Goal: Information Seeking & Learning: Learn about a topic

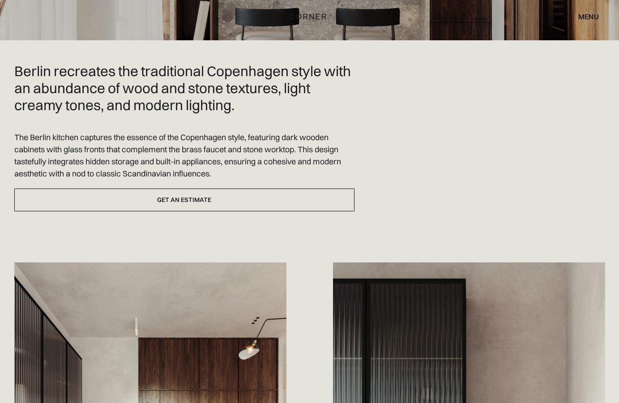
scroll to position [502, 0]
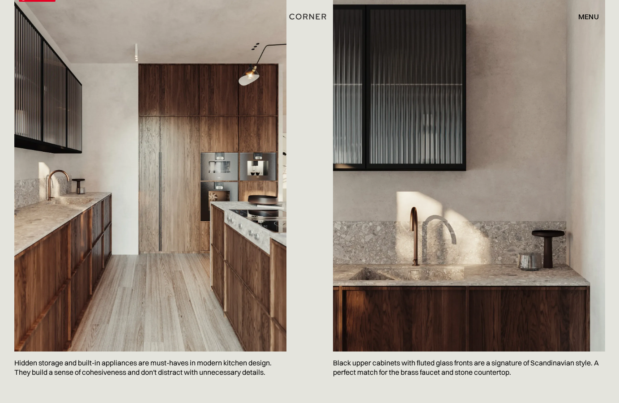
click at [165, 196] on img at bounding box center [150, 169] width 272 height 363
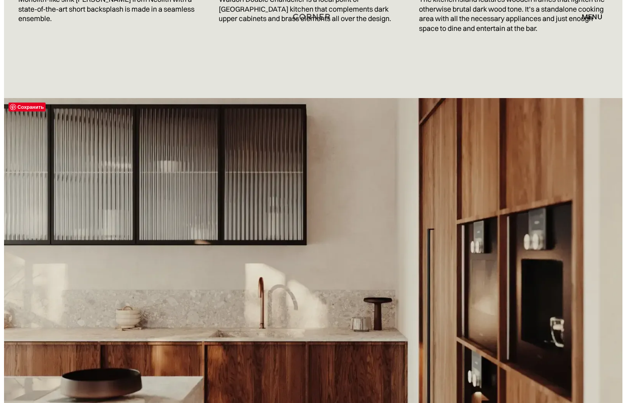
scroll to position [1689, 0]
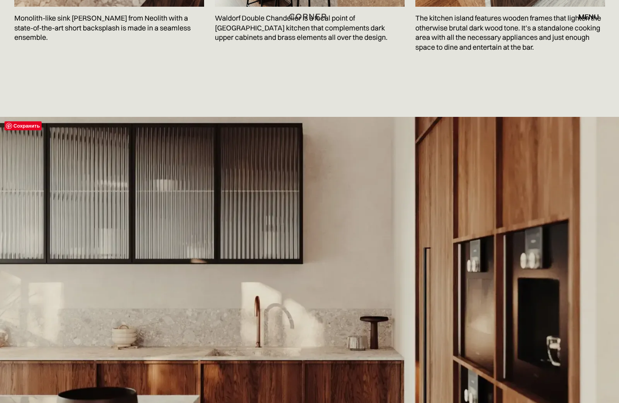
click at [23, 124] on span "Сохранить" at bounding box center [22, 125] width 37 height 9
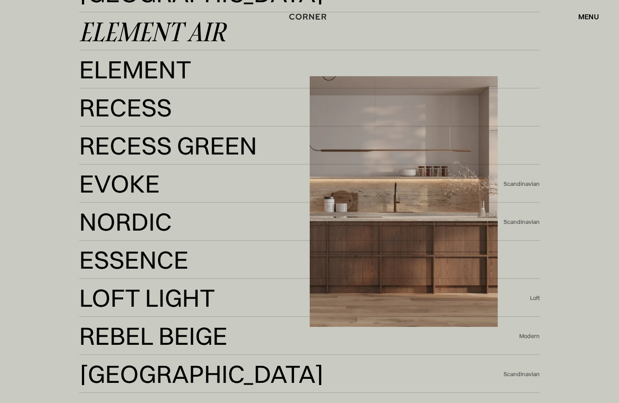
scroll to position [2145, 0]
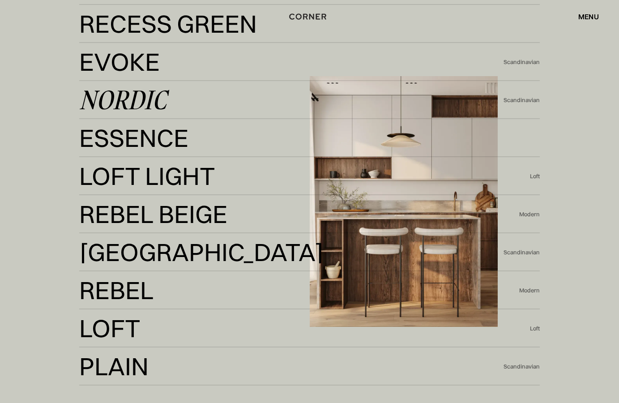
click at [118, 103] on div "Nordic" at bounding box center [122, 99] width 87 height 21
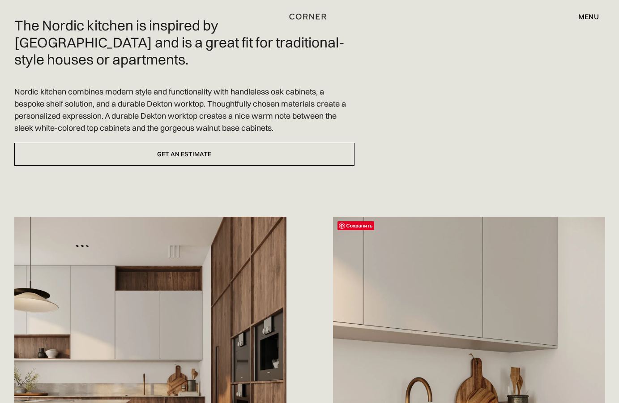
scroll to position [456, 0]
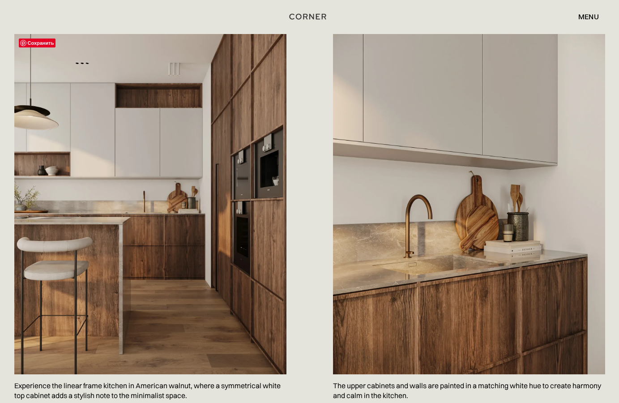
click at [160, 179] on img at bounding box center [150, 204] width 272 height 340
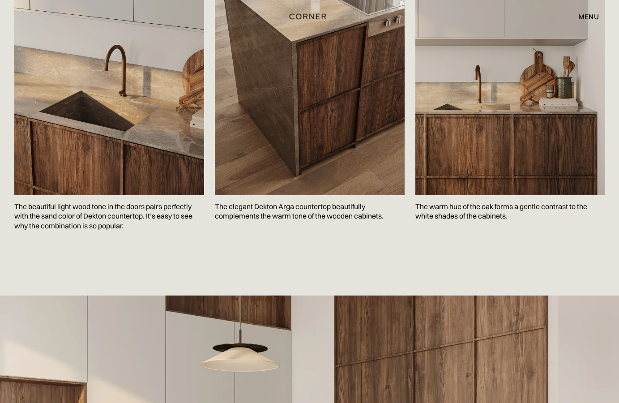
scroll to position [1415, 0]
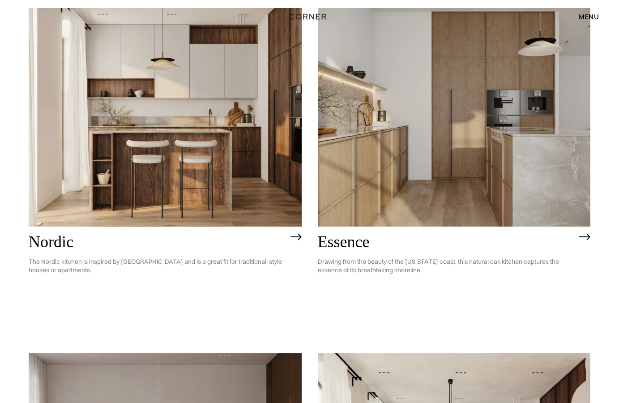
scroll to position [40, 0]
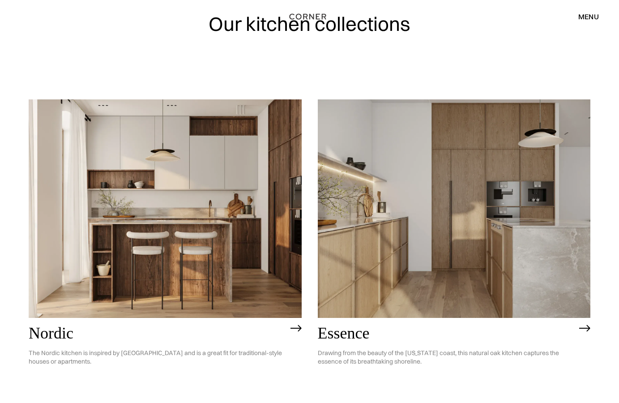
click at [189, 216] on img at bounding box center [165, 208] width 273 height 218
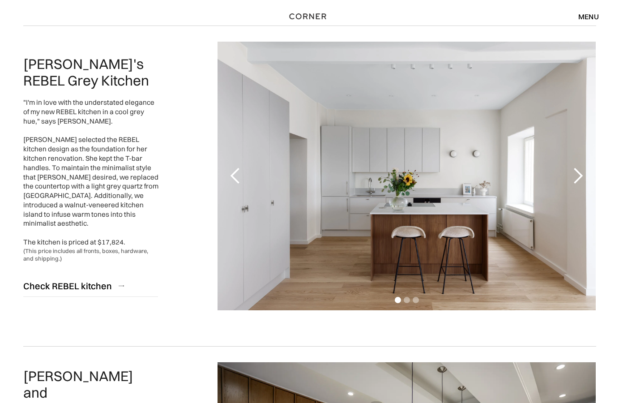
scroll to position [91, 0]
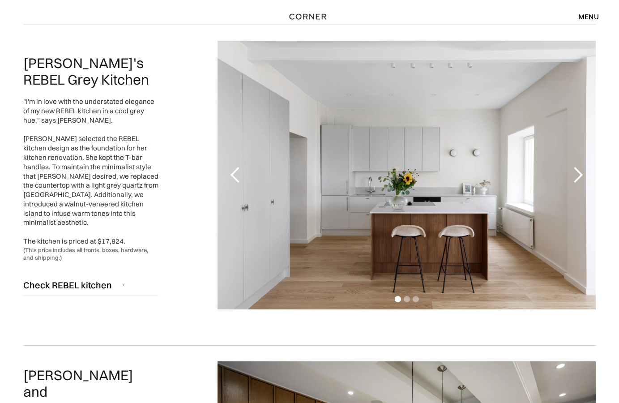
click at [575, 177] on div "next slide" at bounding box center [578, 175] width 18 height 18
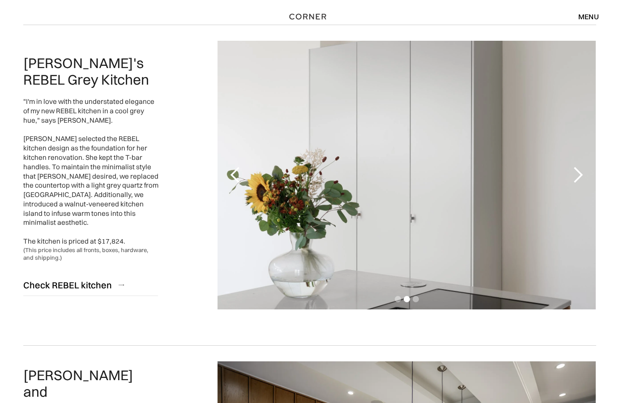
click at [575, 177] on div "next slide" at bounding box center [578, 175] width 18 height 18
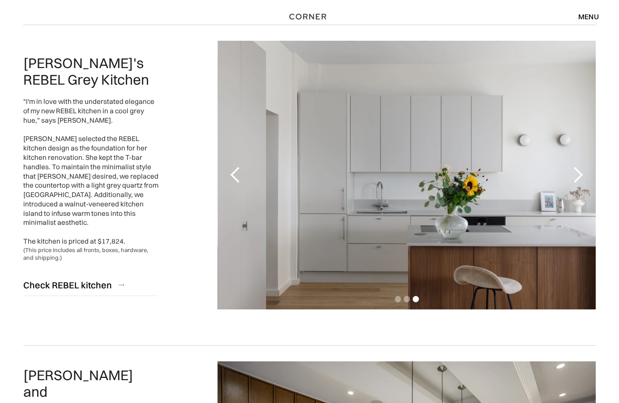
click at [575, 177] on div "next slide" at bounding box center [578, 175] width 18 height 18
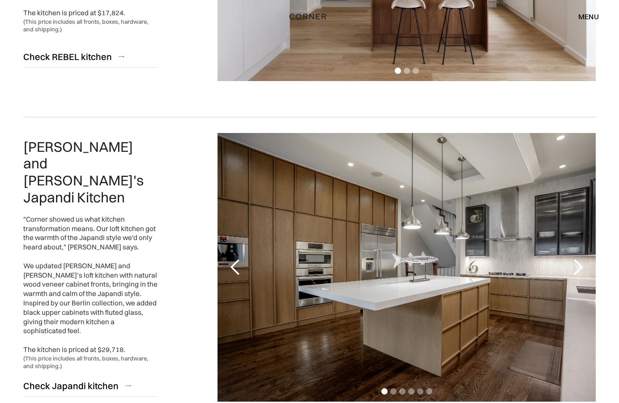
scroll to position [411, 0]
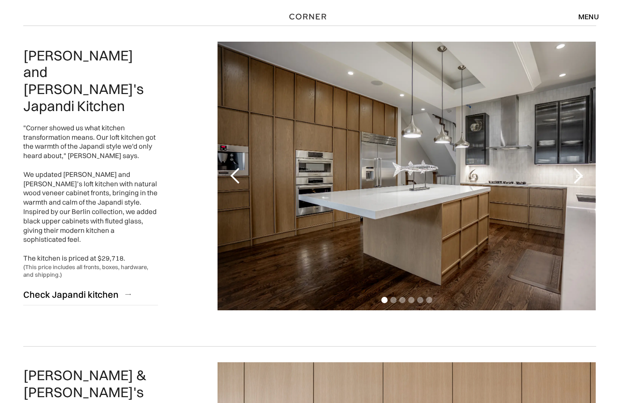
click at [574, 175] on div "next slide" at bounding box center [578, 176] width 18 height 18
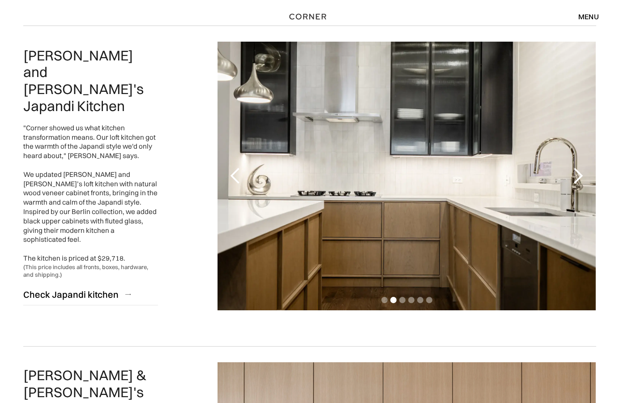
click at [574, 175] on div "next slide" at bounding box center [578, 176] width 18 height 18
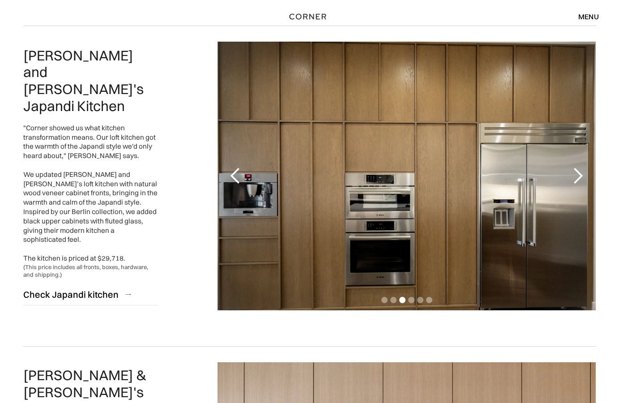
click at [574, 175] on div "next slide" at bounding box center [578, 176] width 18 height 18
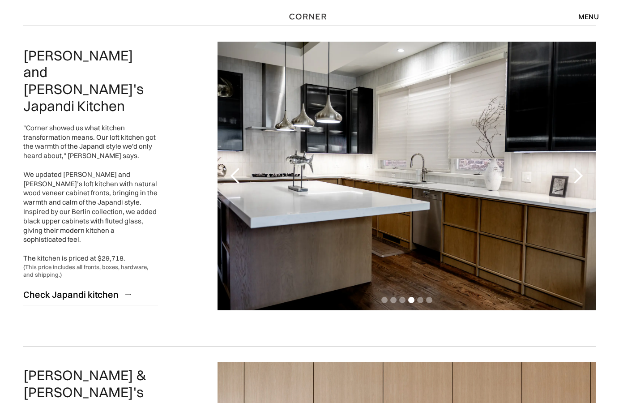
click at [574, 175] on div "next slide" at bounding box center [578, 176] width 18 height 18
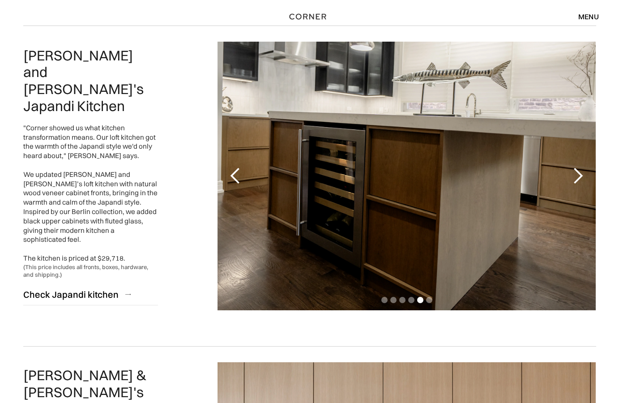
click at [574, 175] on div "next slide" at bounding box center [578, 176] width 18 height 18
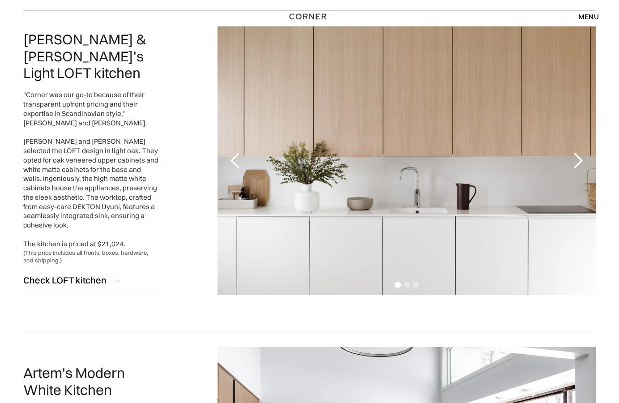
scroll to position [730, 0]
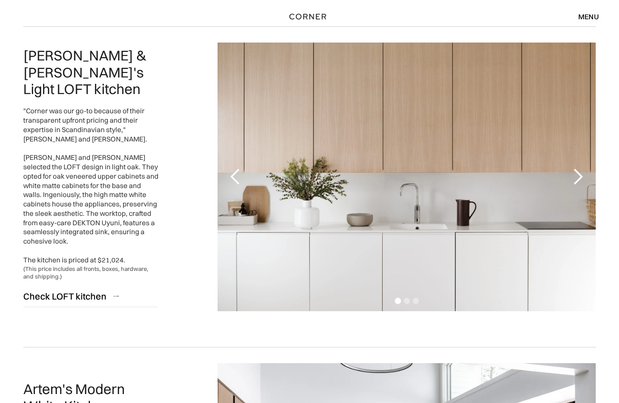
click at [573, 176] on div "next slide" at bounding box center [578, 177] width 18 height 18
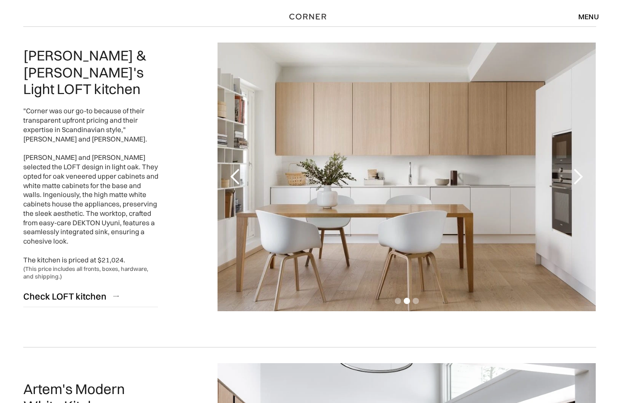
click at [573, 176] on div "next slide" at bounding box center [578, 177] width 18 height 18
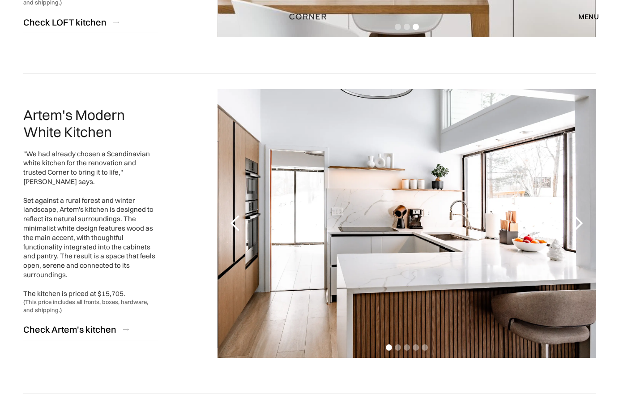
scroll to position [1050, 0]
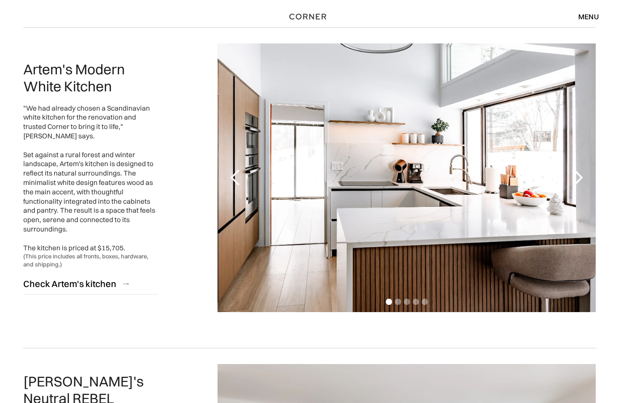
click at [577, 178] on div "next slide" at bounding box center [578, 178] width 18 height 18
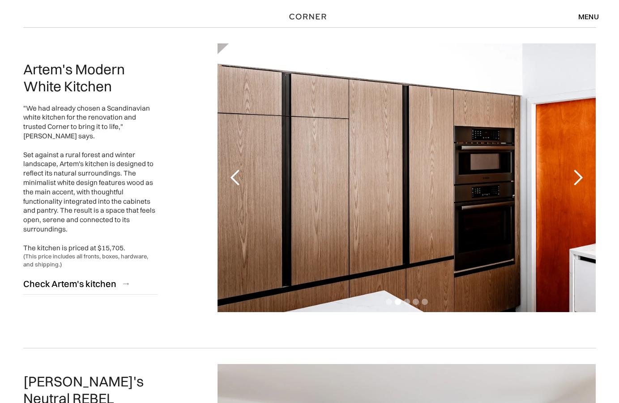
click at [577, 178] on div "next slide" at bounding box center [578, 178] width 18 height 18
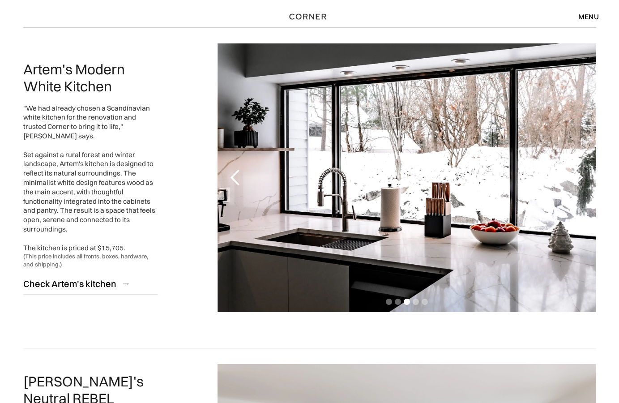
click at [577, 178] on div "next slide" at bounding box center [578, 178] width 18 height 18
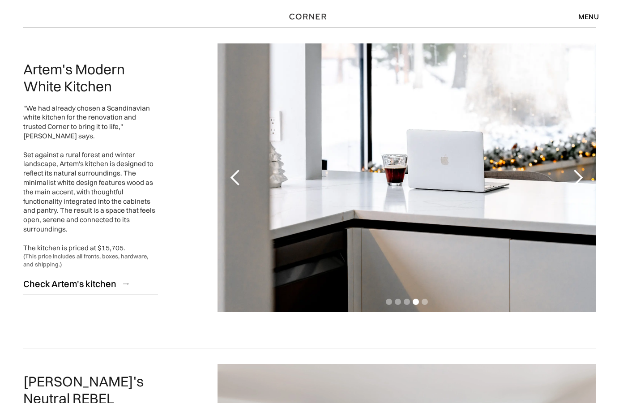
click at [577, 178] on div "next slide" at bounding box center [578, 178] width 18 height 18
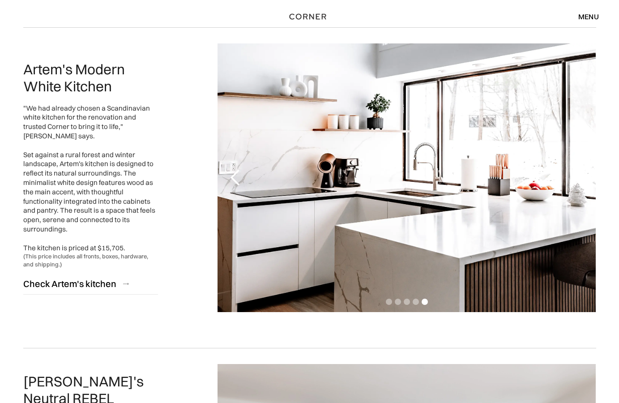
click at [577, 178] on div "next slide" at bounding box center [578, 178] width 18 height 18
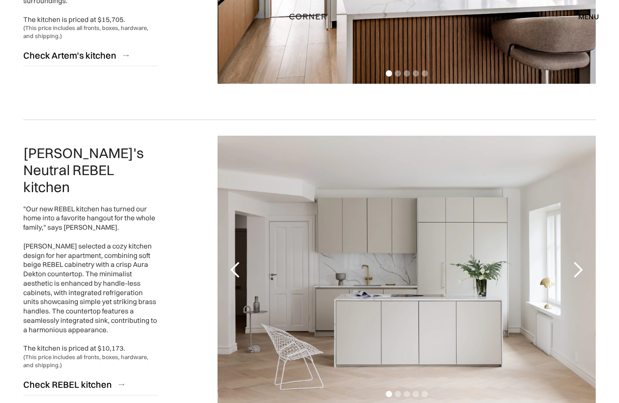
scroll to position [1369, 0]
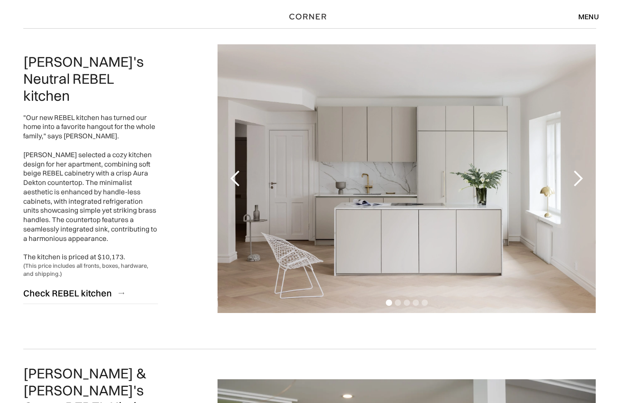
click at [578, 176] on div "next slide" at bounding box center [578, 179] width 18 height 18
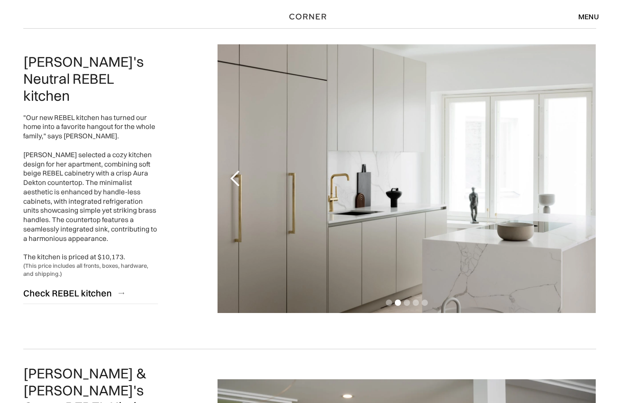
click at [578, 176] on div "next slide" at bounding box center [578, 179] width 18 height 18
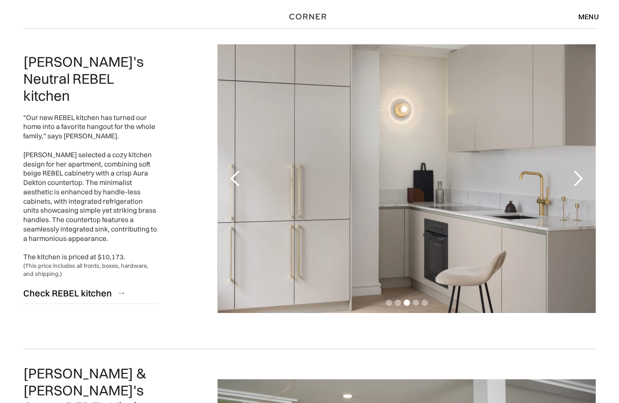
click at [578, 176] on div "next slide" at bounding box center [578, 179] width 18 height 18
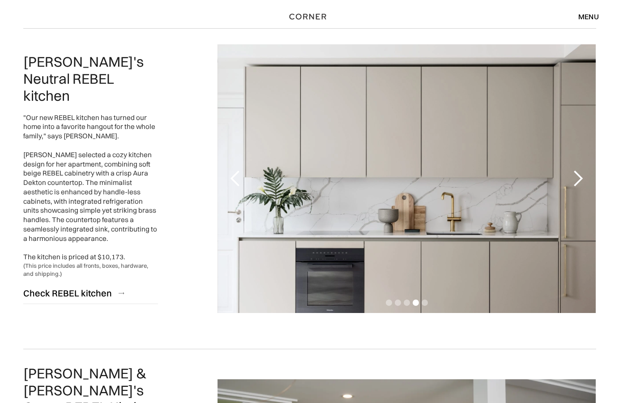
click at [578, 176] on div "next slide" at bounding box center [578, 179] width 18 height 18
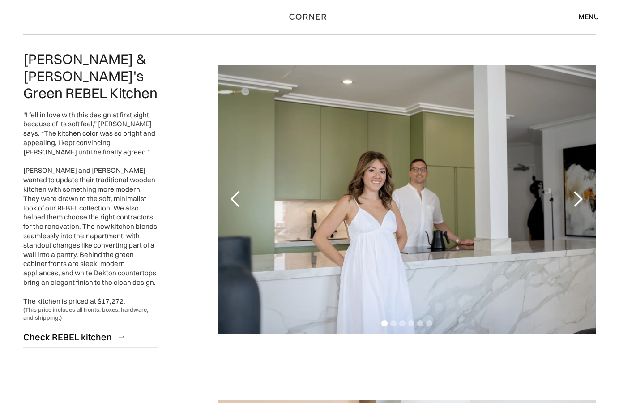
scroll to position [1689, 0]
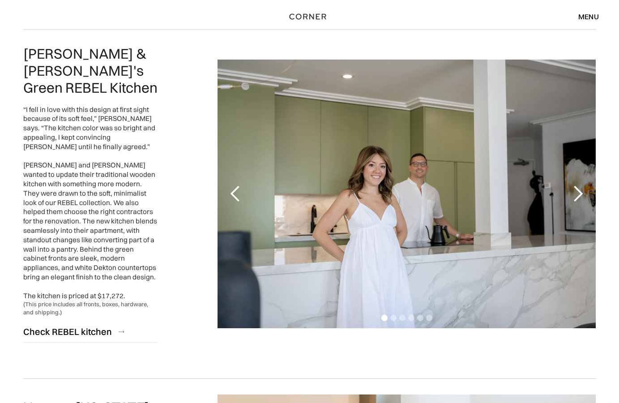
click at [578, 185] on div "next slide" at bounding box center [578, 194] width 18 height 18
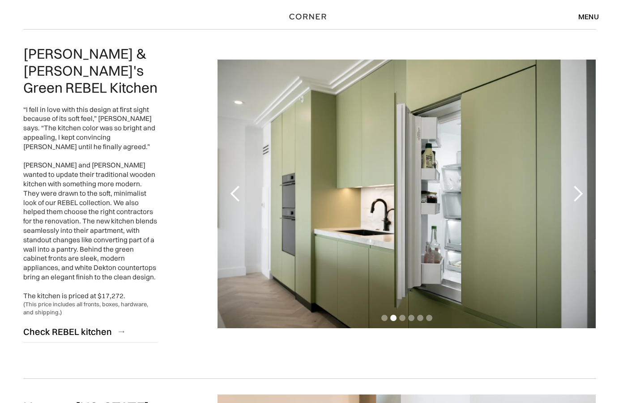
click at [578, 185] on div "next slide" at bounding box center [578, 194] width 18 height 18
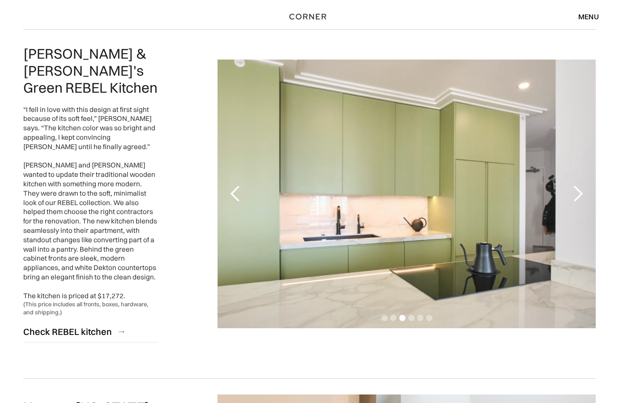
click at [578, 185] on div "next slide" at bounding box center [578, 194] width 18 height 18
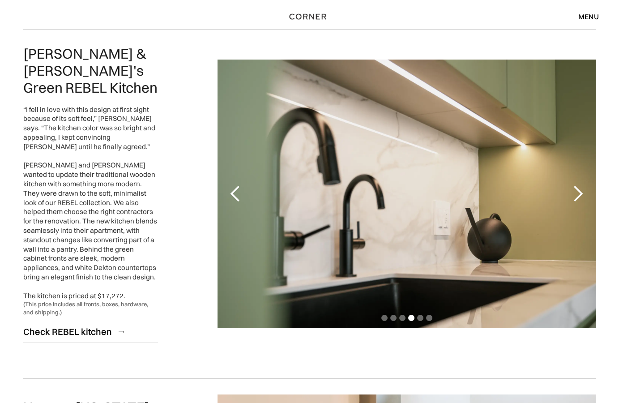
click at [578, 185] on div "next slide" at bounding box center [578, 194] width 18 height 18
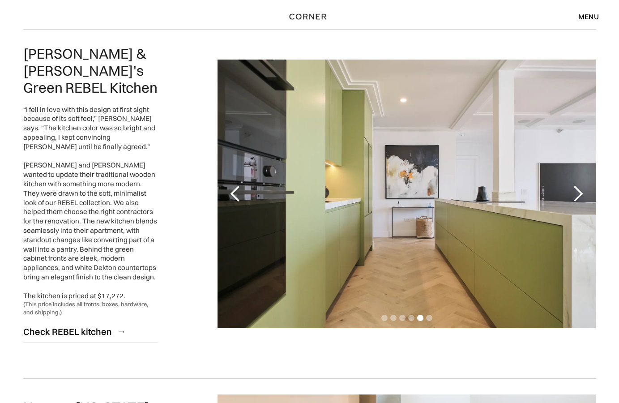
click at [578, 185] on div "next slide" at bounding box center [578, 194] width 18 height 18
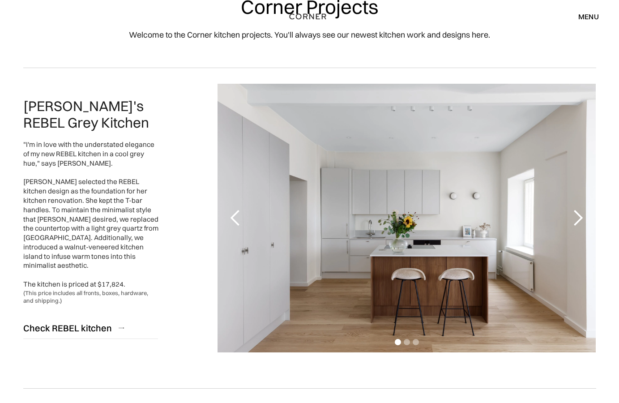
scroll to position [91, 0]
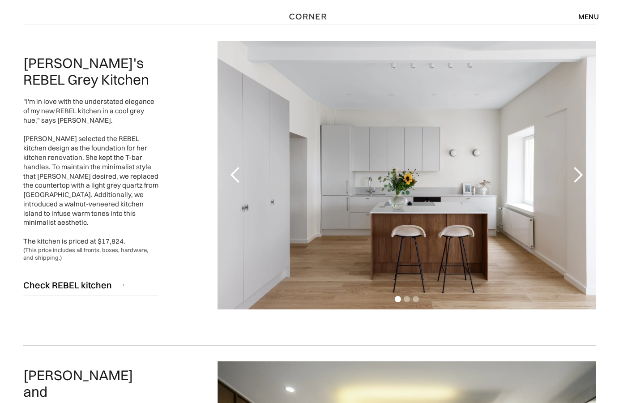
click at [329, 196] on div "1 of 3" at bounding box center [406, 175] width 378 height 268
click at [578, 174] on div "next slide" at bounding box center [578, 175] width 18 height 18
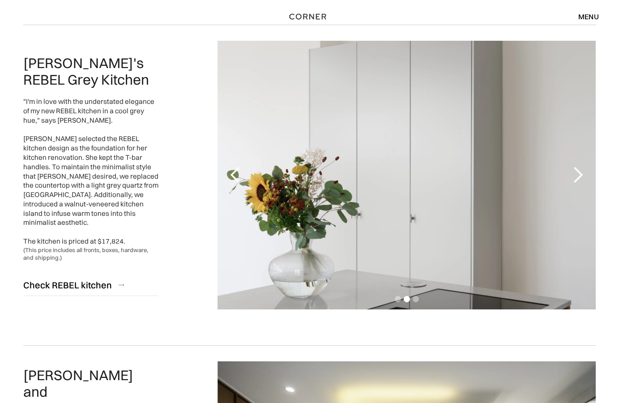
click at [580, 176] on div "next slide" at bounding box center [578, 175] width 18 height 18
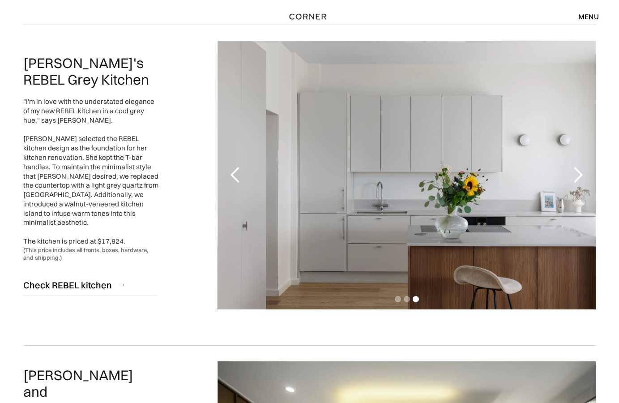
click at [400, 132] on div "3 of 3" at bounding box center [406, 175] width 378 height 268
click at [400, 175] on div "3 of 3" at bounding box center [406, 175] width 378 height 268
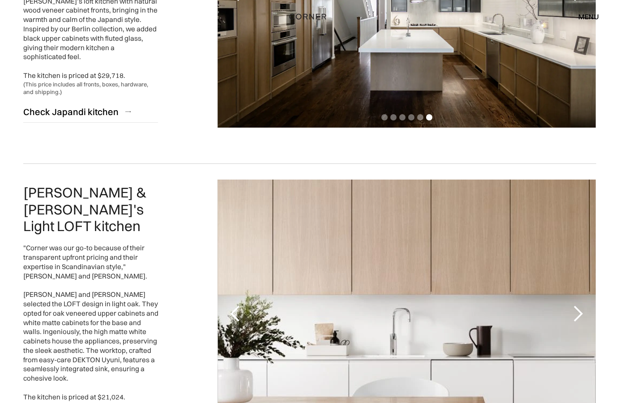
scroll to position [730, 0]
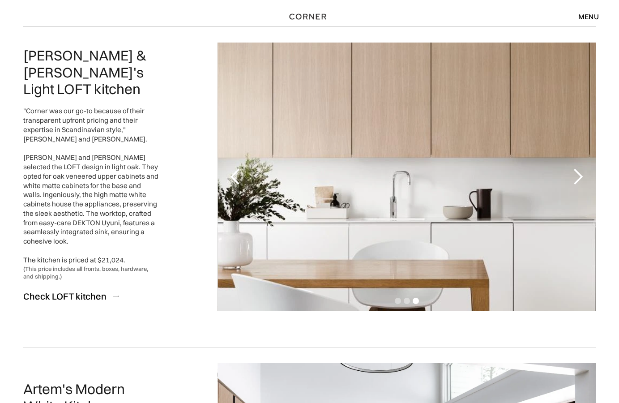
click at [238, 175] on div "previous slide" at bounding box center [235, 177] width 18 height 18
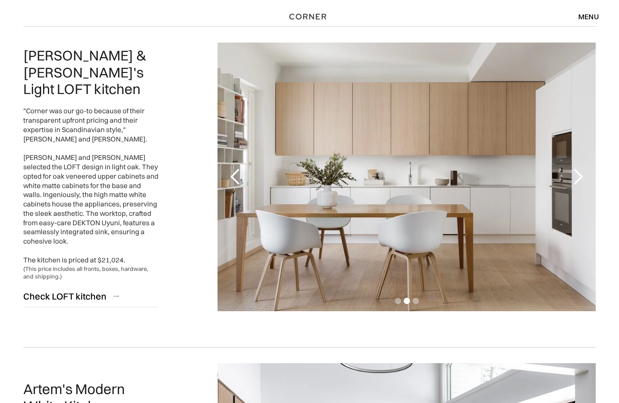
click at [238, 175] on div "previous slide" at bounding box center [235, 177] width 18 height 18
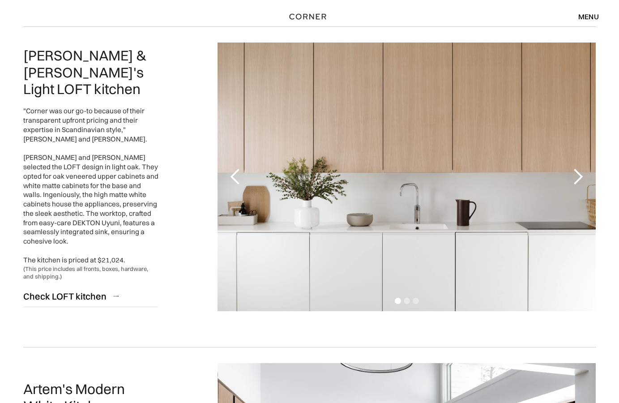
click at [572, 175] on div "next slide" at bounding box center [578, 177] width 18 height 18
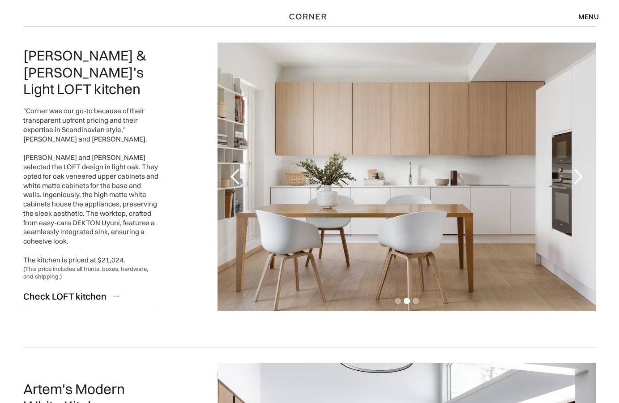
click at [238, 167] on div "previous slide" at bounding box center [235, 177] width 36 height 268
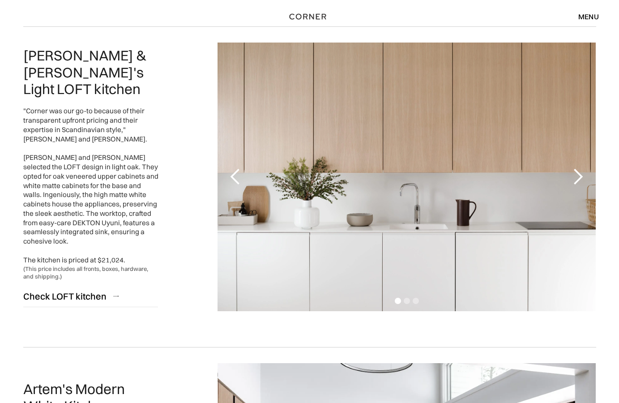
click at [436, 174] on div "1 of 3" at bounding box center [406, 177] width 378 height 268
click at [584, 178] on div "next slide" at bounding box center [578, 177] width 18 height 18
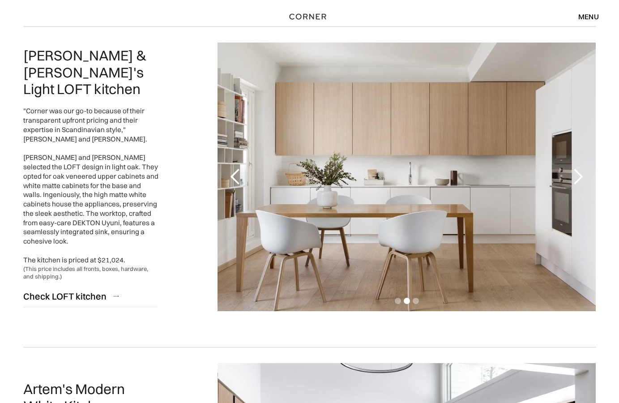
click at [584, 179] on div "next slide" at bounding box center [578, 177] width 18 height 18
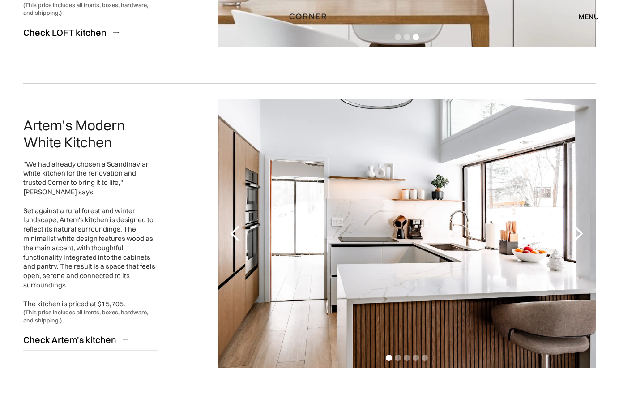
scroll to position [1050, 0]
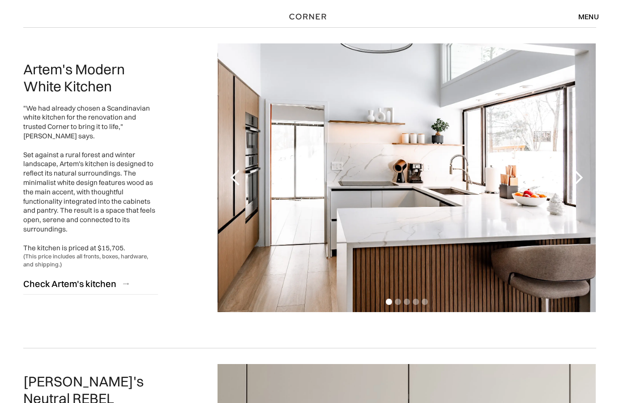
click at [575, 175] on div "next slide" at bounding box center [578, 178] width 18 height 18
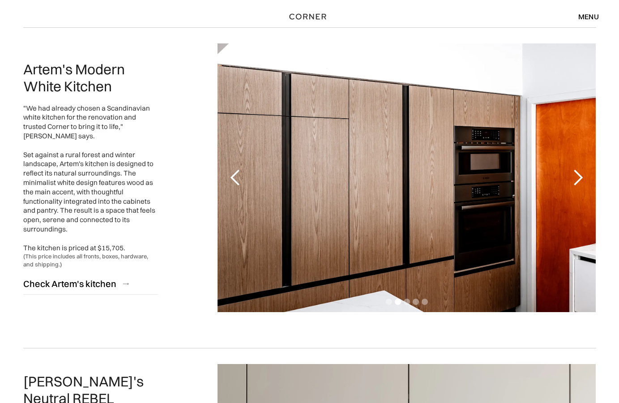
click at [574, 181] on div "next slide" at bounding box center [578, 178] width 18 height 18
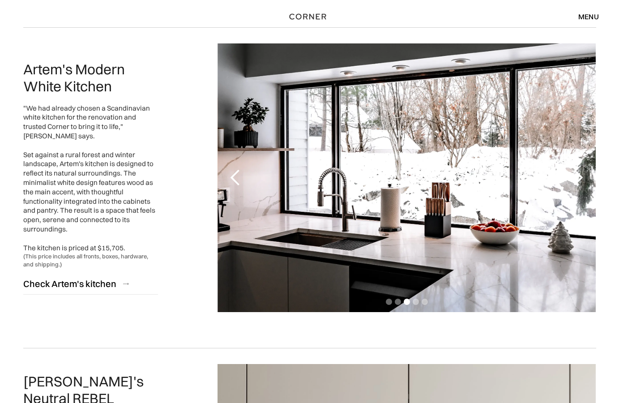
click at [584, 183] on div "next slide" at bounding box center [578, 178] width 18 height 18
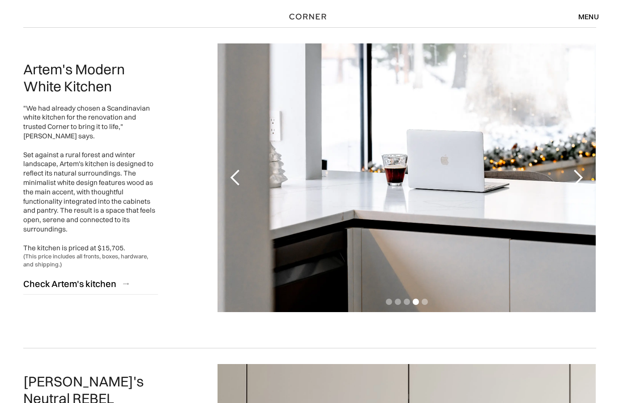
click at [576, 176] on div "next slide" at bounding box center [578, 178] width 18 height 18
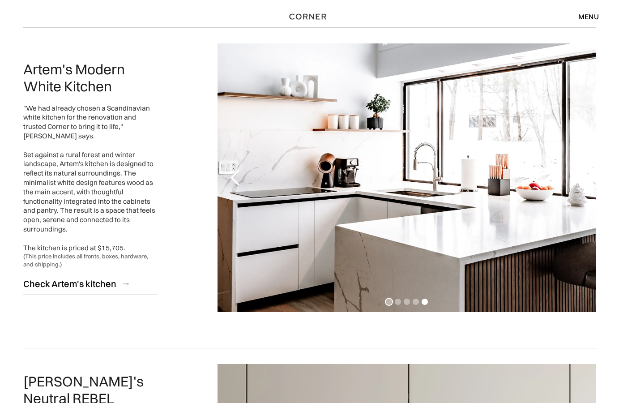
click at [389, 304] on div "Show slide 1 of 5" at bounding box center [389, 301] width 6 height 6
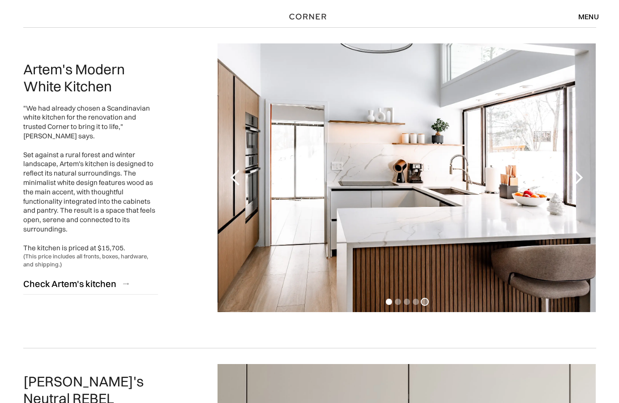
click at [425, 301] on div "Show slide 5 of 5" at bounding box center [425, 301] width 6 height 6
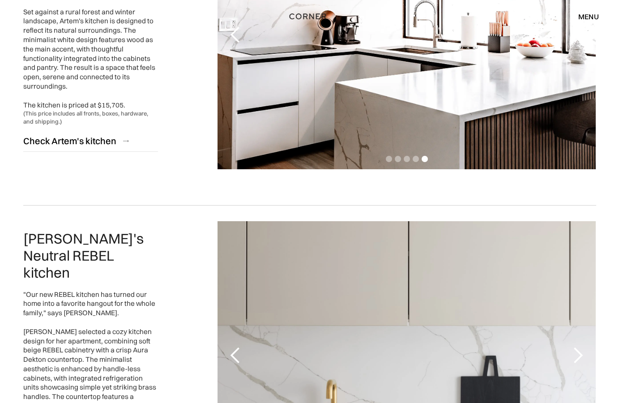
scroll to position [1324, 0]
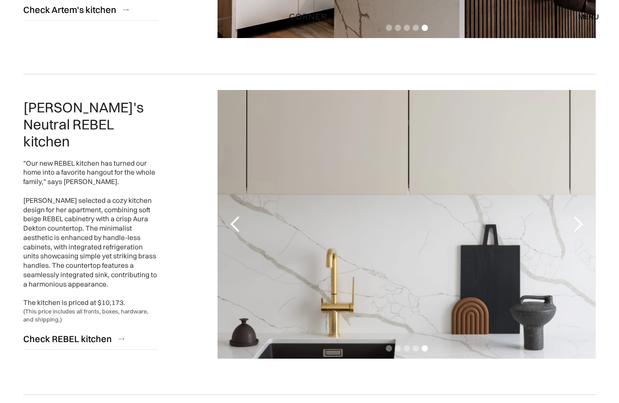
click at [238, 228] on div "previous slide" at bounding box center [235, 224] width 18 height 18
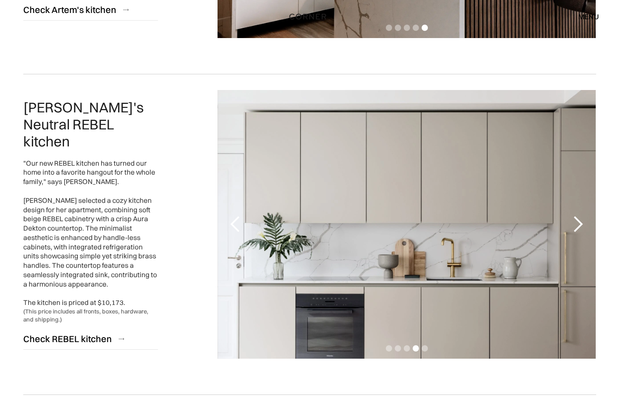
click at [238, 228] on div "previous slide" at bounding box center [235, 224] width 18 height 18
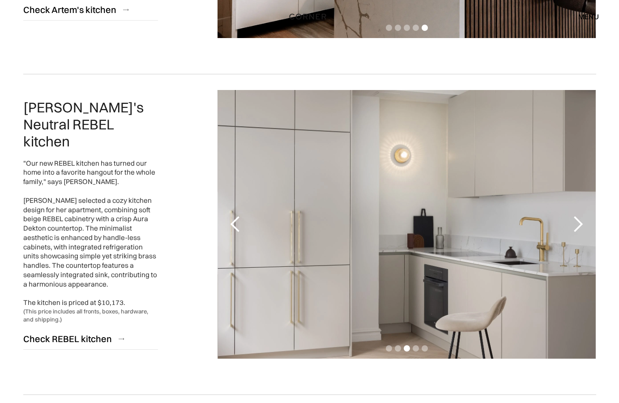
click at [238, 228] on div "previous slide" at bounding box center [235, 224] width 18 height 18
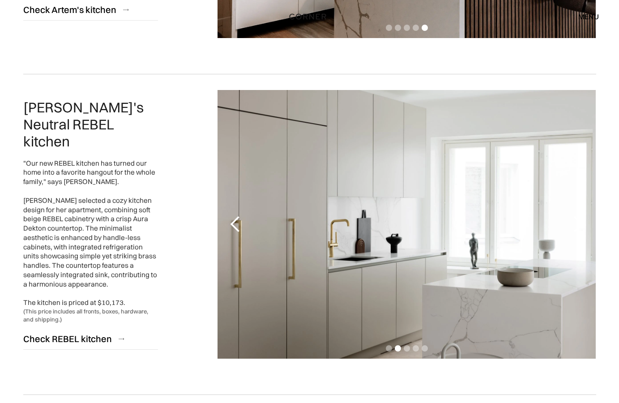
click at [238, 228] on div "previous slide" at bounding box center [235, 224] width 18 height 18
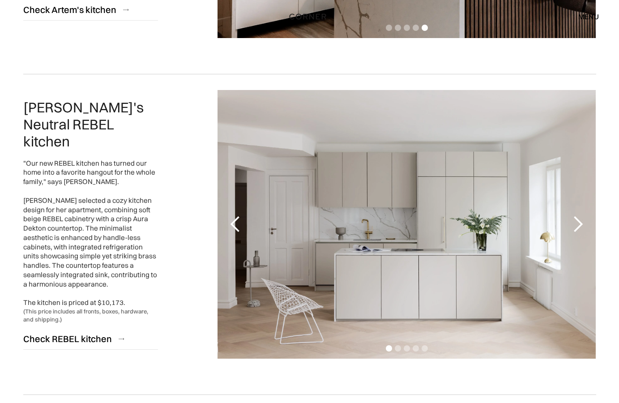
click at [238, 228] on div "previous slide" at bounding box center [235, 224] width 18 height 18
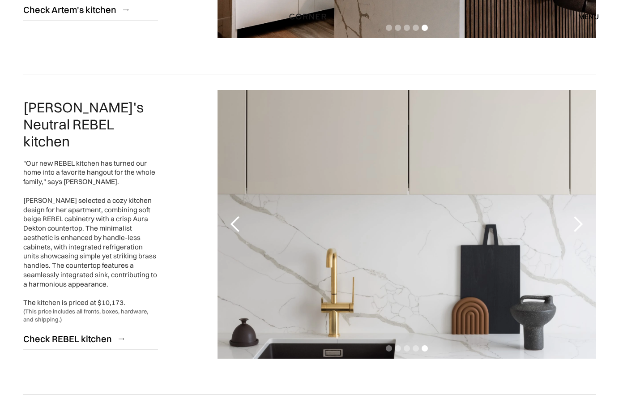
drag, startPoint x: 575, startPoint y: 224, endPoint x: 545, endPoint y: 227, distance: 30.1
click at [575, 224] on div "next slide" at bounding box center [578, 224] width 18 height 18
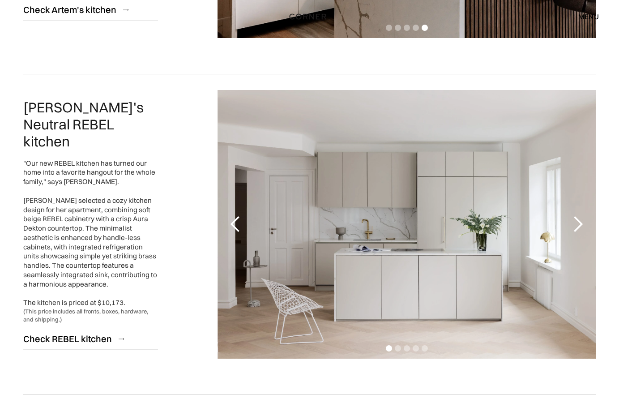
click at [571, 225] on div "next slide" at bounding box center [578, 224] width 18 height 18
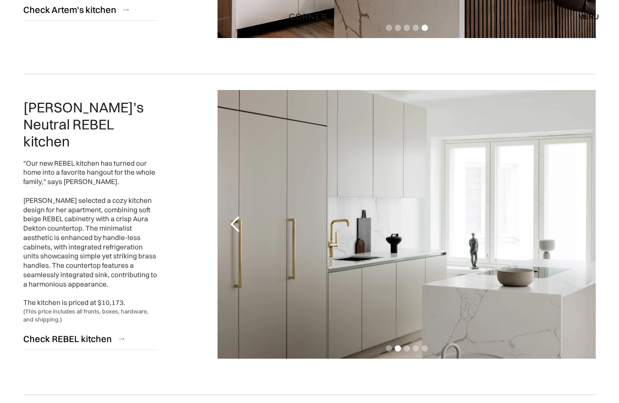
click at [587, 224] on div "next slide" at bounding box center [578, 224] width 18 height 18
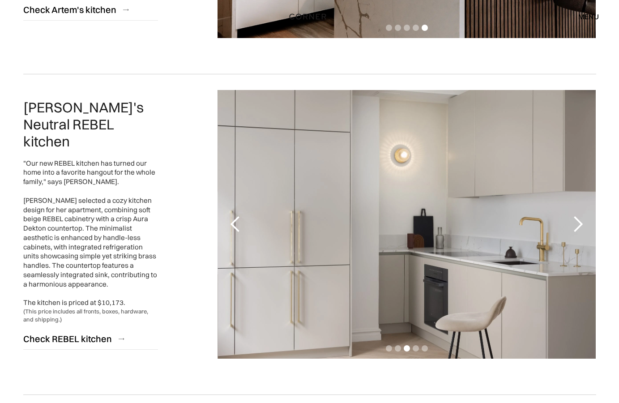
click at [577, 223] on div "next slide" at bounding box center [578, 224] width 18 height 18
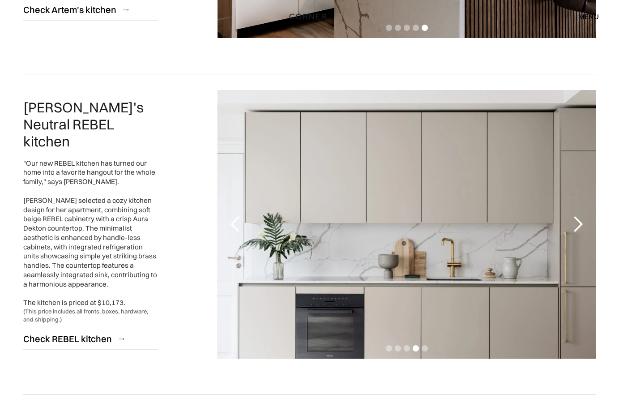
click at [572, 220] on div "next slide" at bounding box center [578, 224] width 18 height 18
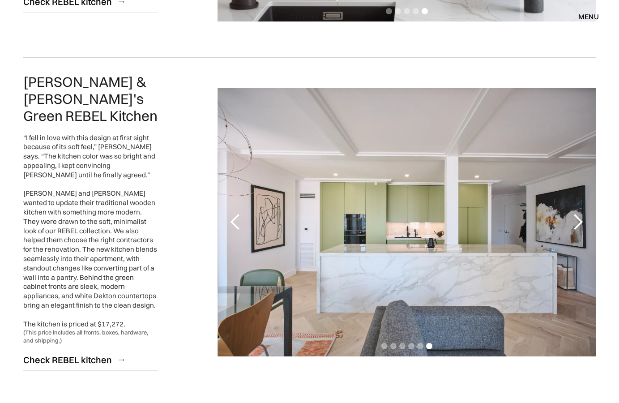
scroll to position [1689, 0]
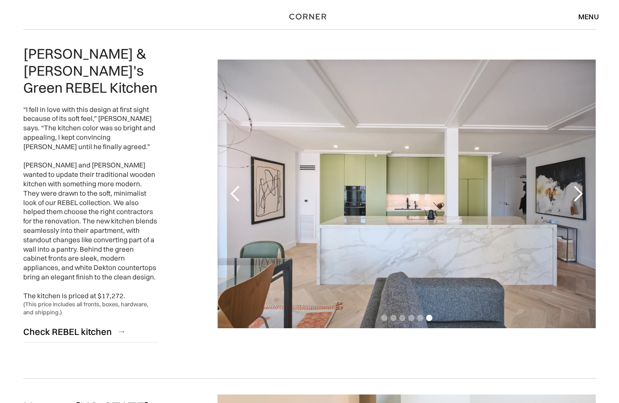
click at [230, 185] on div "previous slide" at bounding box center [235, 194] width 18 height 18
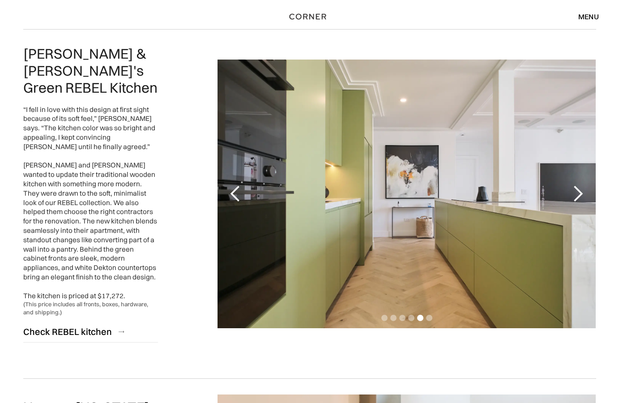
click at [230, 185] on div "previous slide" at bounding box center [235, 194] width 18 height 18
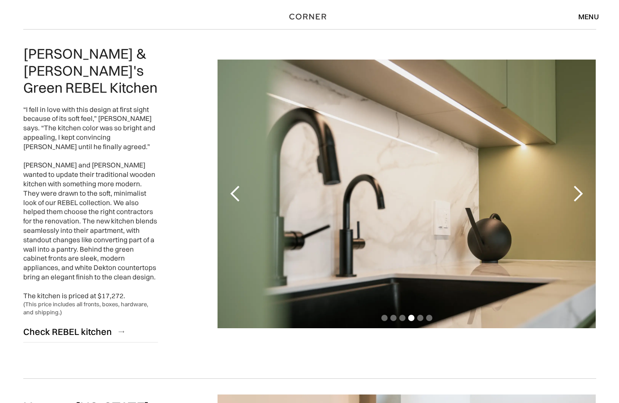
click at [230, 185] on div "previous slide" at bounding box center [235, 194] width 18 height 18
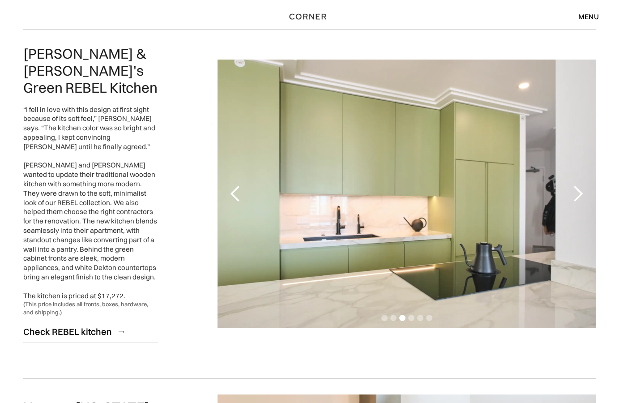
click at [230, 185] on div "previous slide" at bounding box center [235, 194] width 18 height 18
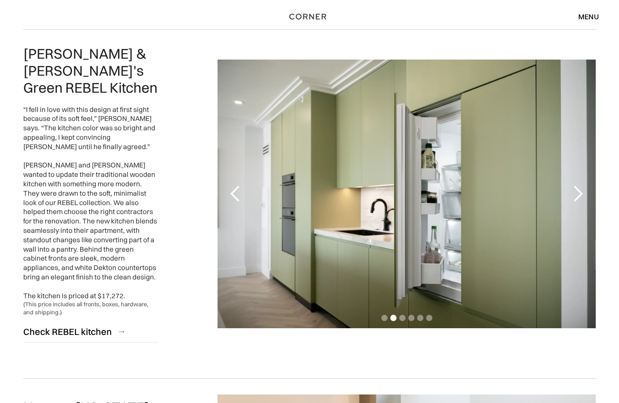
click at [230, 185] on div "previous slide" at bounding box center [235, 194] width 18 height 18
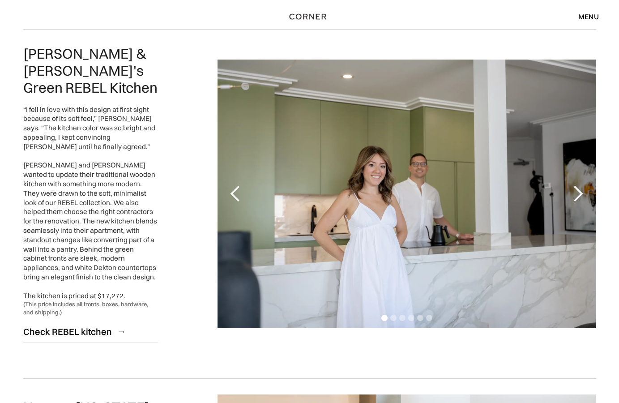
click at [575, 185] on div "next slide" at bounding box center [578, 194] width 18 height 18
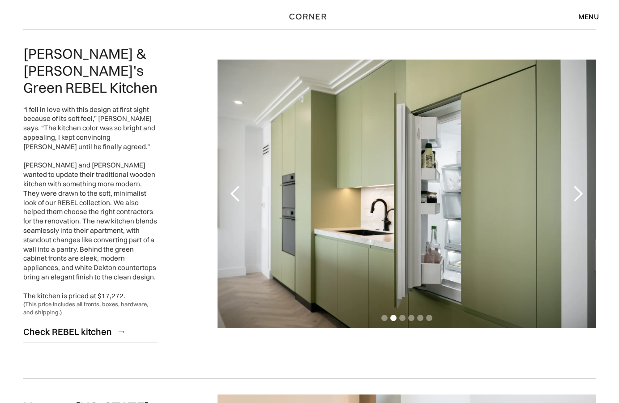
click at [575, 185] on div "next slide" at bounding box center [578, 194] width 18 height 18
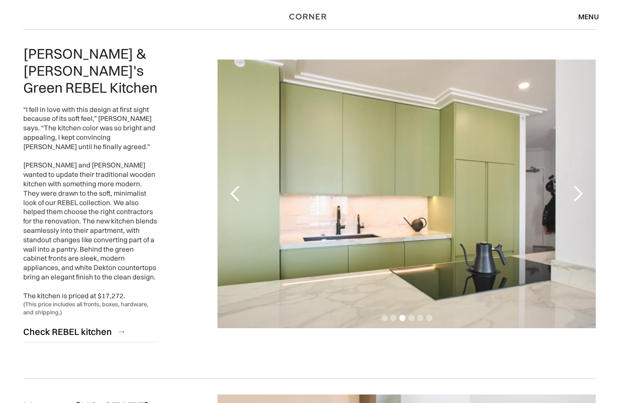
click at [580, 185] on div "next slide" at bounding box center [578, 194] width 18 height 18
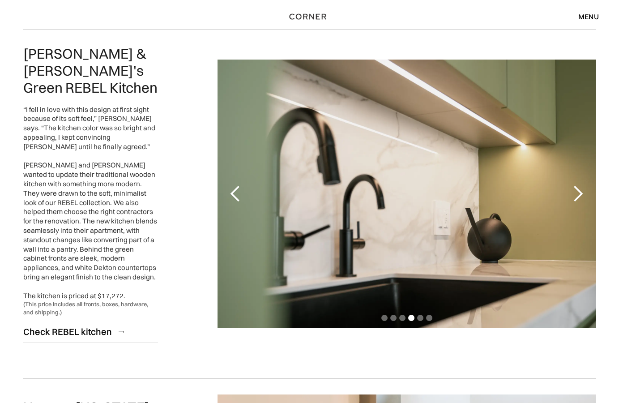
click at [578, 185] on div "next slide" at bounding box center [578, 194] width 18 height 18
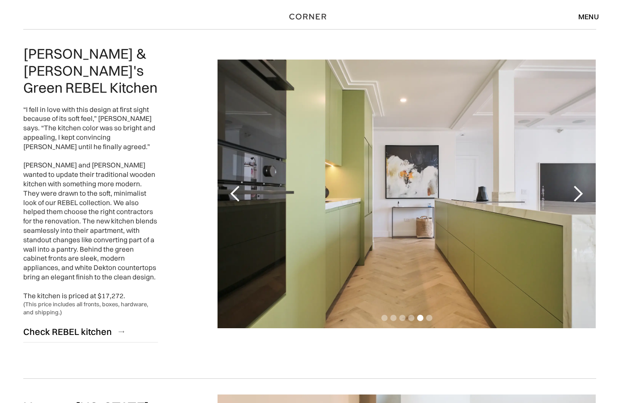
click at [579, 185] on div "next slide" at bounding box center [578, 194] width 18 height 18
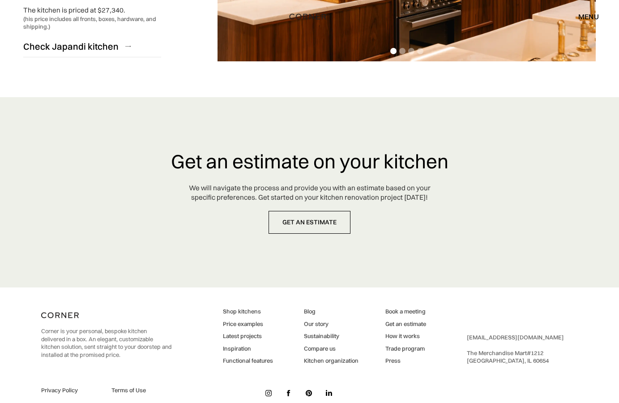
scroll to position [1971, 0]
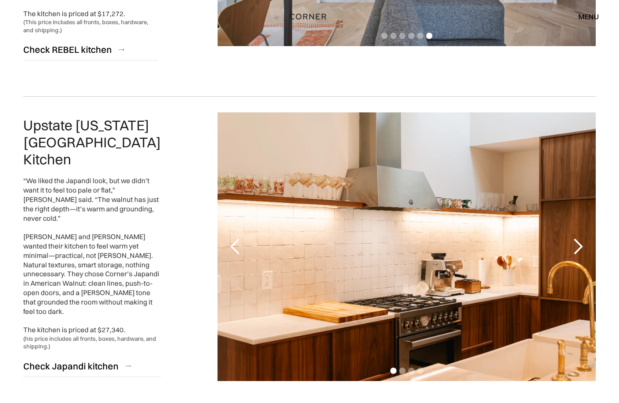
click at [238, 238] on div "previous slide" at bounding box center [235, 247] width 18 height 18
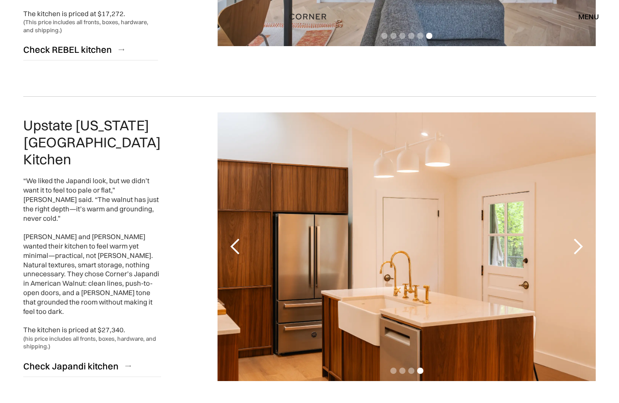
click at [238, 238] on div "previous slide" at bounding box center [235, 247] width 18 height 18
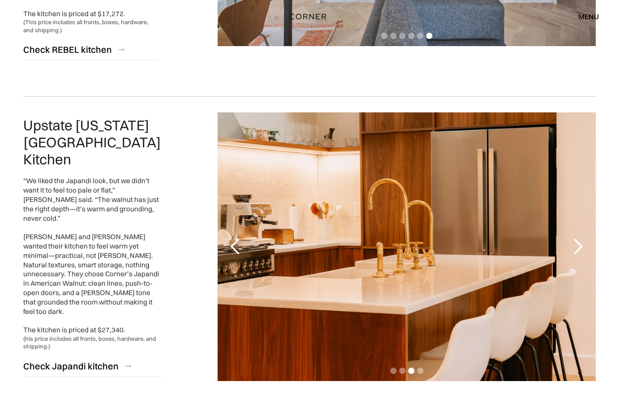
click at [238, 238] on div "previous slide" at bounding box center [235, 247] width 18 height 18
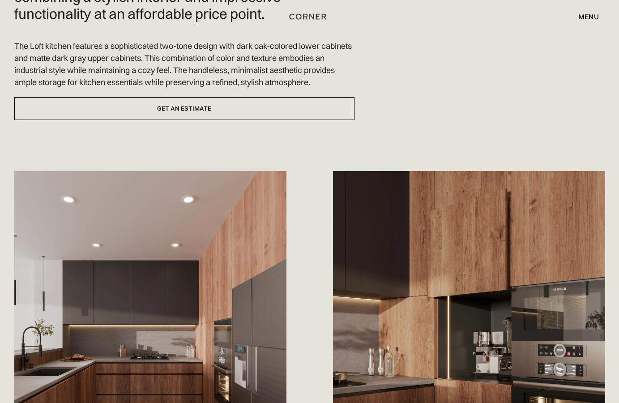
scroll to position [502, 0]
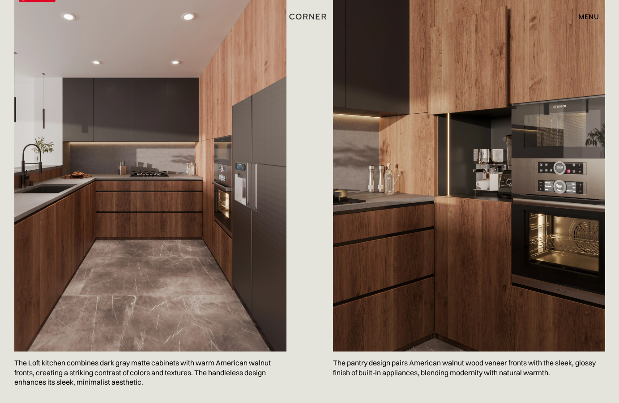
click at [190, 166] on img at bounding box center [150, 169] width 272 height 363
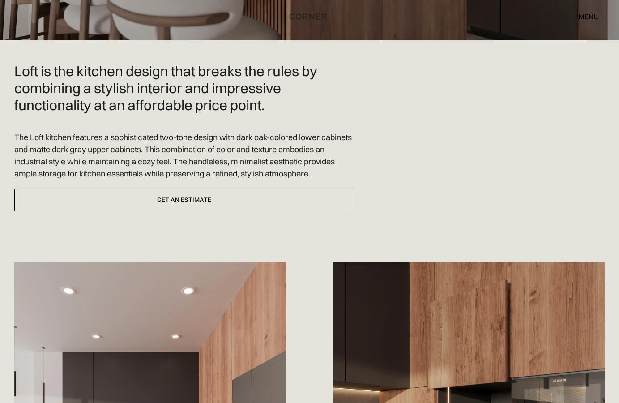
scroll to position [0, 0]
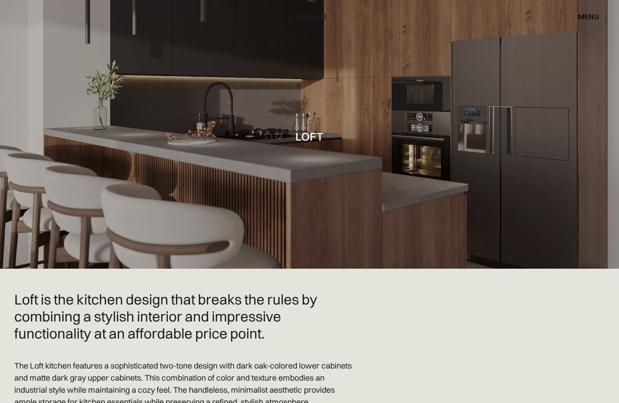
drag, startPoint x: 298, startPoint y: 82, endPoint x: 468, endPoint y: 111, distance: 172.5
click at [468, 111] on div at bounding box center [309, 134] width 619 height 268
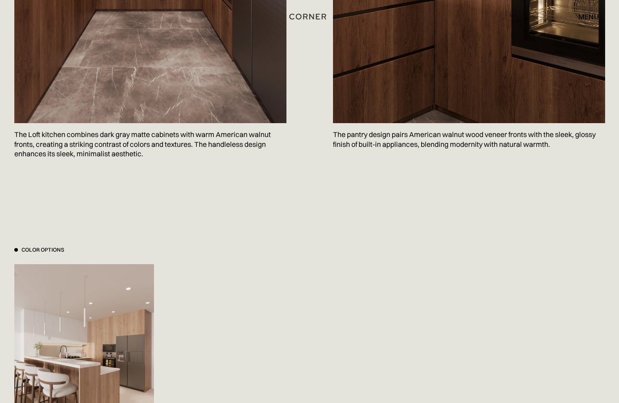
scroll to position [411, 0]
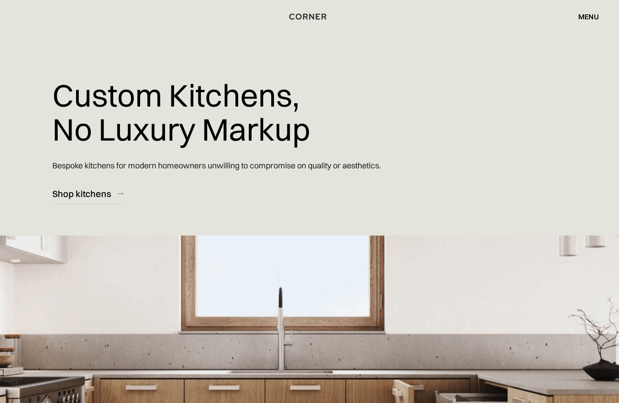
click at [592, 16] on div "menu" at bounding box center [588, 16] width 21 height 7
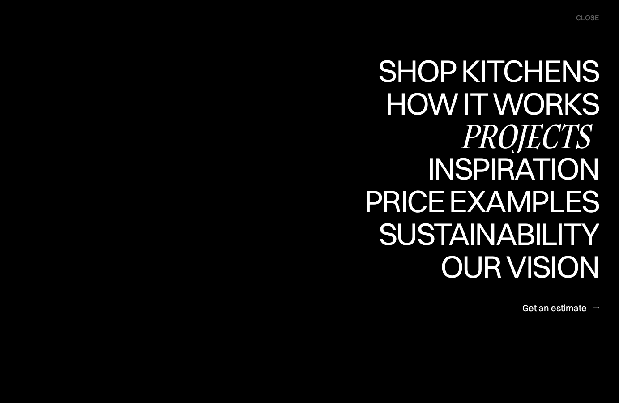
click at [513, 139] on div "Projects" at bounding box center [526, 135] width 145 height 31
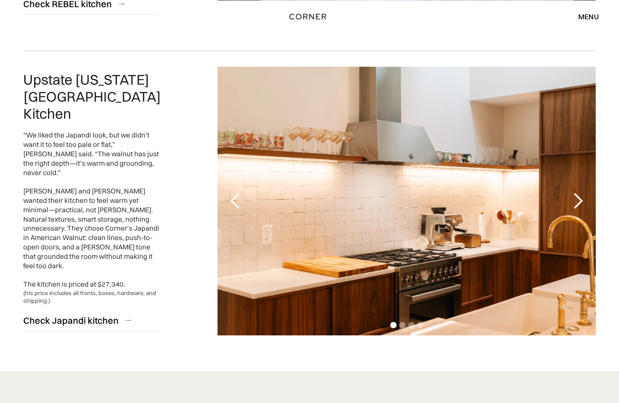
scroll to position [2290, 0]
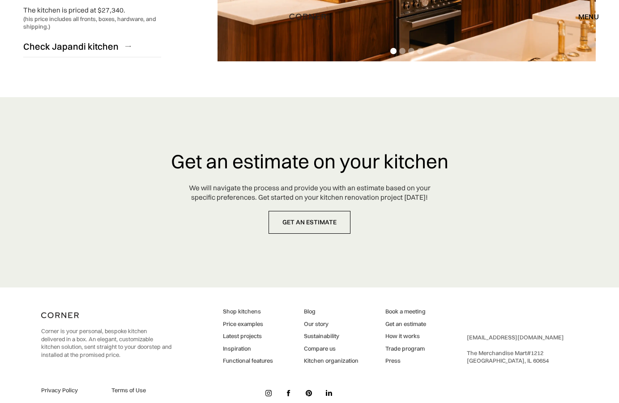
click at [251, 307] on link "Shop kitchens" at bounding box center [248, 311] width 50 height 8
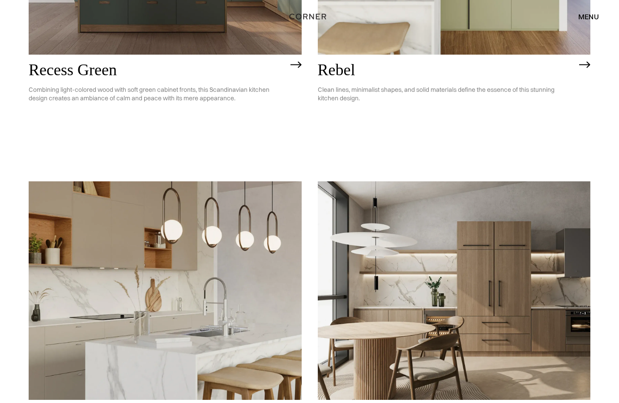
scroll to position [1780, 0]
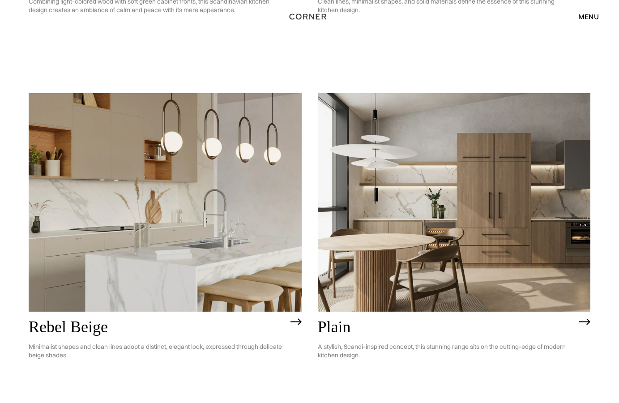
click at [214, 190] on img at bounding box center [165, 202] width 273 height 218
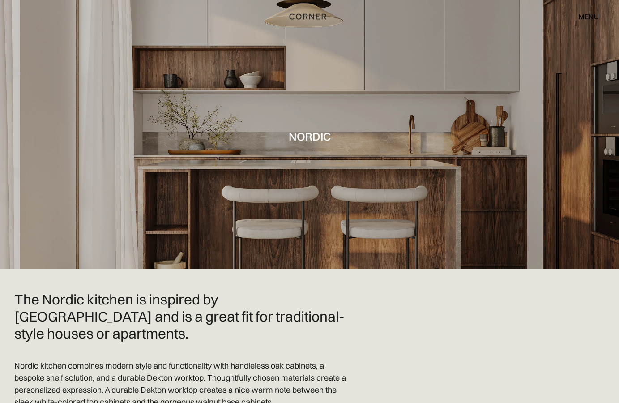
click at [578, 13] on div "menu" at bounding box center [588, 16] width 21 height 7
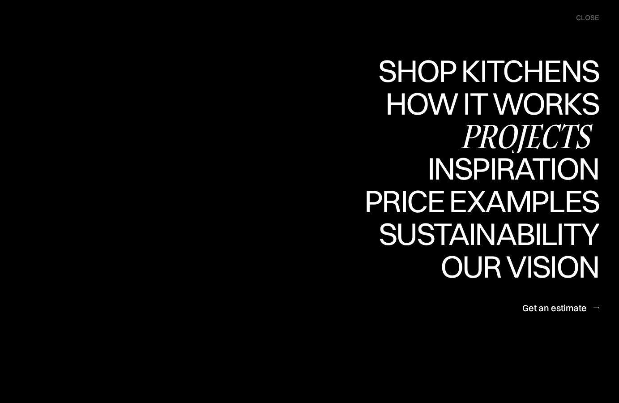
click at [533, 136] on div "Projects" at bounding box center [526, 135] width 145 height 31
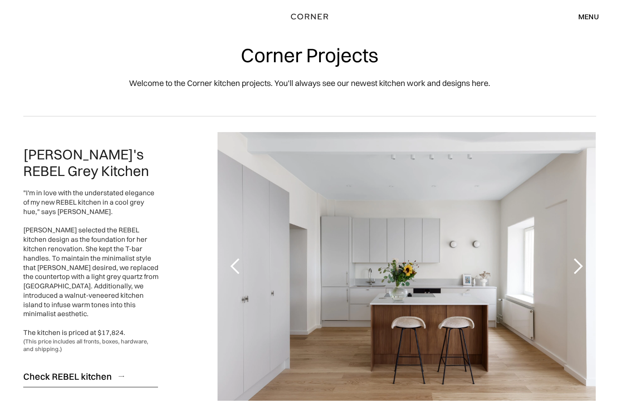
click at [588, 15] on div "menu" at bounding box center [588, 16] width 21 height 7
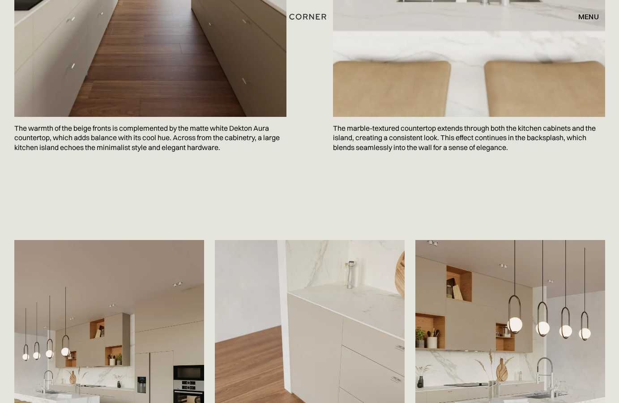
scroll to position [1552, 0]
